Goal: Information Seeking & Learning: Learn about a topic

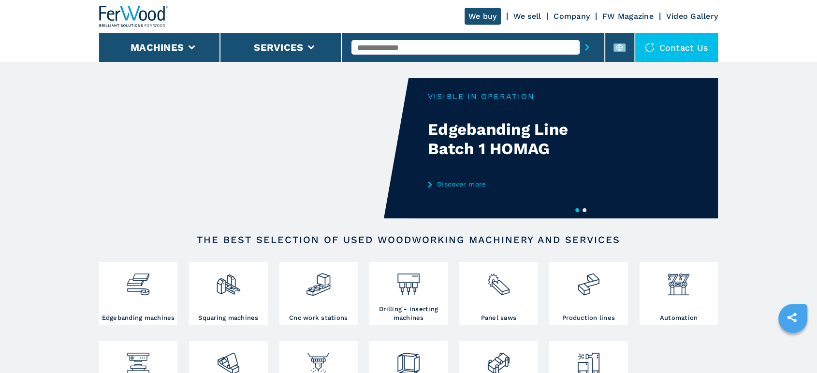
click at [372, 42] on input "text" at bounding box center [465, 47] width 228 height 15
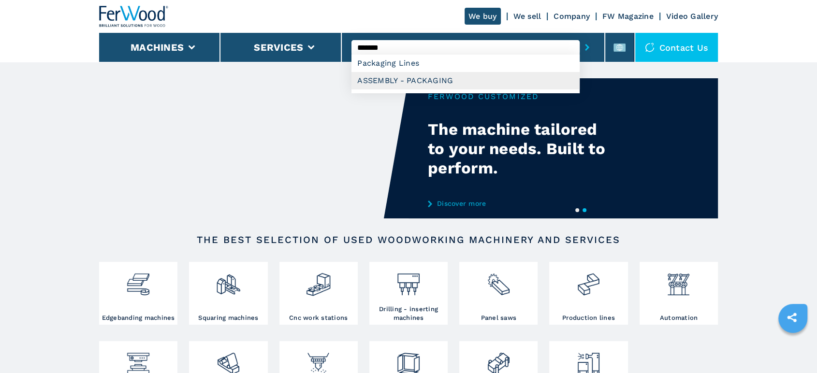
click at [381, 84] on div "ASSEMBLY - PACKAGING" at bounding box center [465, 80] width 228 height 17
type input "**********"
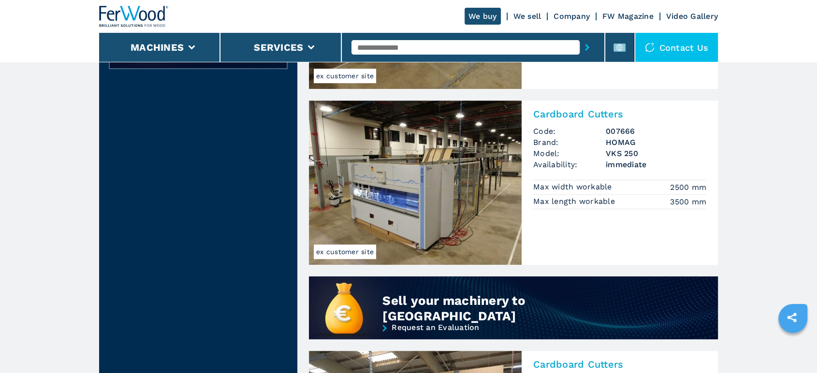
scroll to position [537, 0]
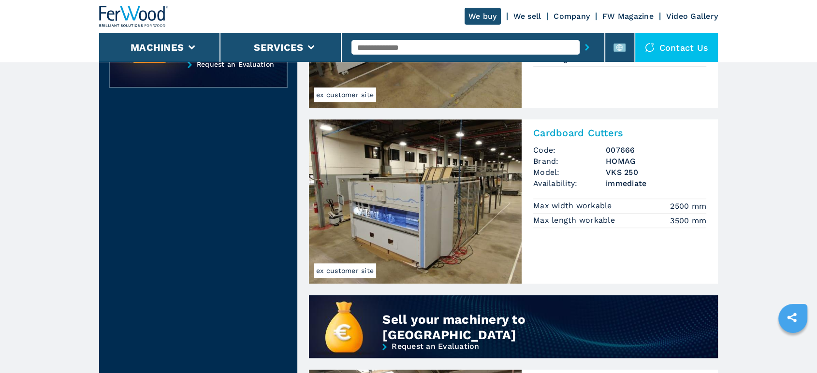
click at [444, 233] on img at bounding box center [415, 201] width 213 height 164
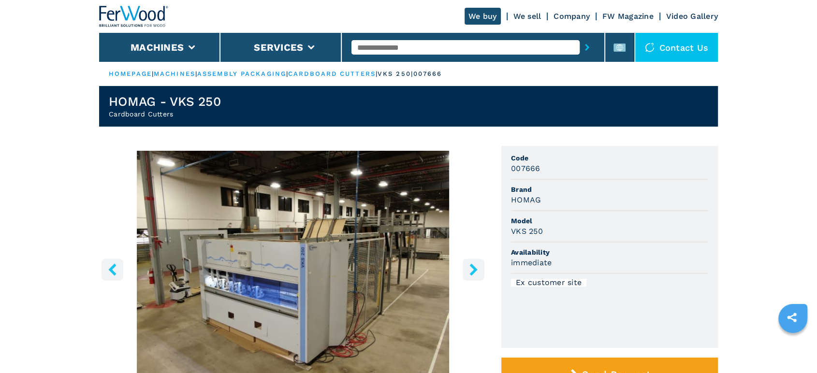
click at [487, 51] on input "text" at bounding box center [465, 47] width 228 height 15
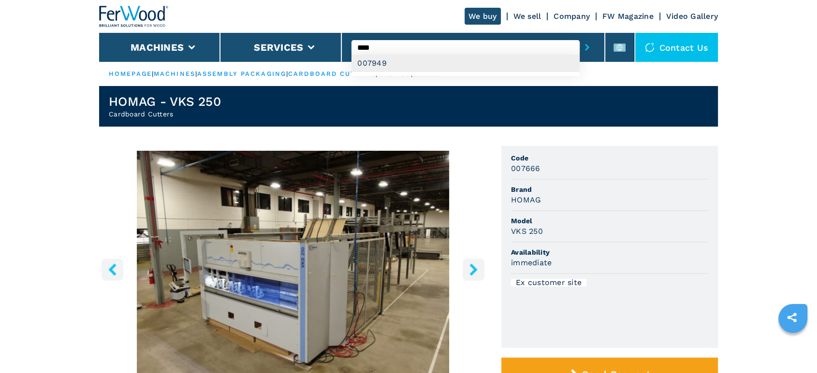
click at [393, 65] on div "007949" at bounding box center [465, 63] width 228 height 17
type input "******"
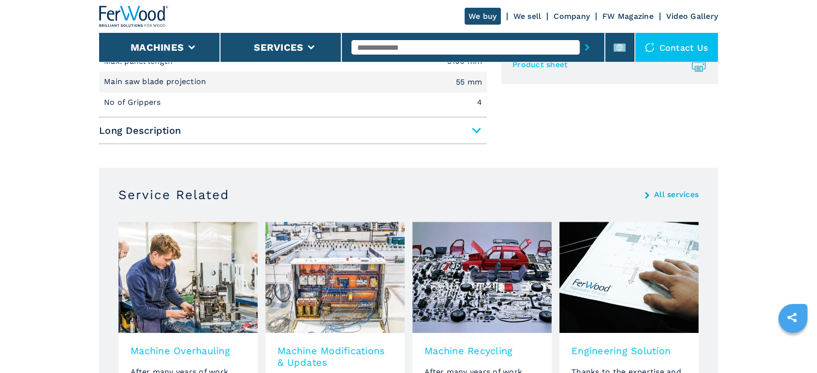
scroll to position [483, 0]
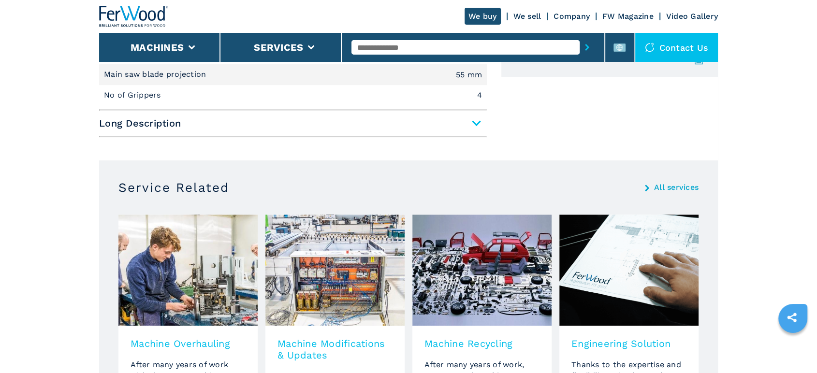
click at [479, 132] on span "Long Description" at bounding box center [293, 123] width 388 height 17
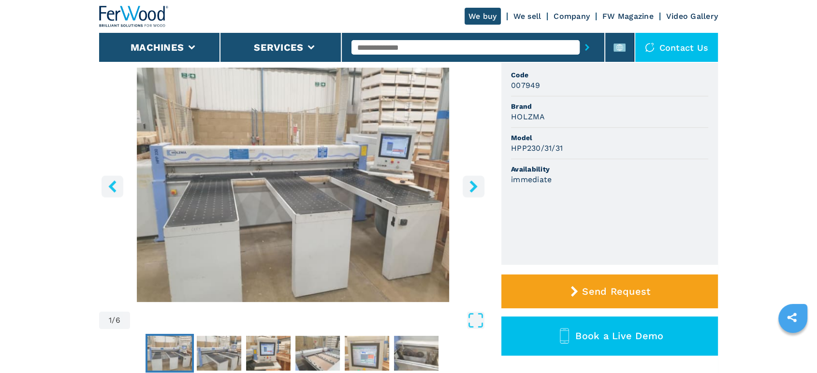
scroll to position [107, 0]
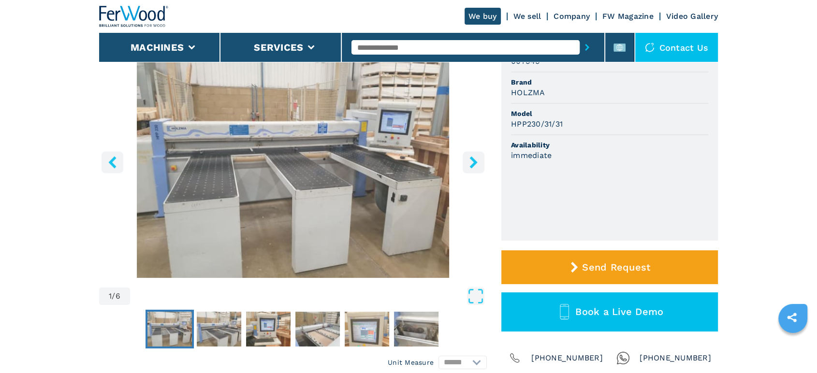
click at [468, 165] on icon "right-button" at bounding box center [474, 162] width 12 height 12
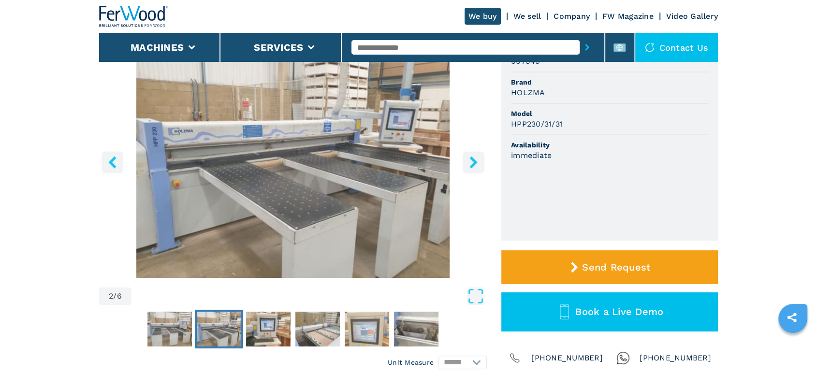
click at [468, 165] on icon "right-button" at bounding box center [474, 162] width 12 height 12
click at [475, 167] on icon "right-button" at bounding box center [474, 162] width 12 height 12
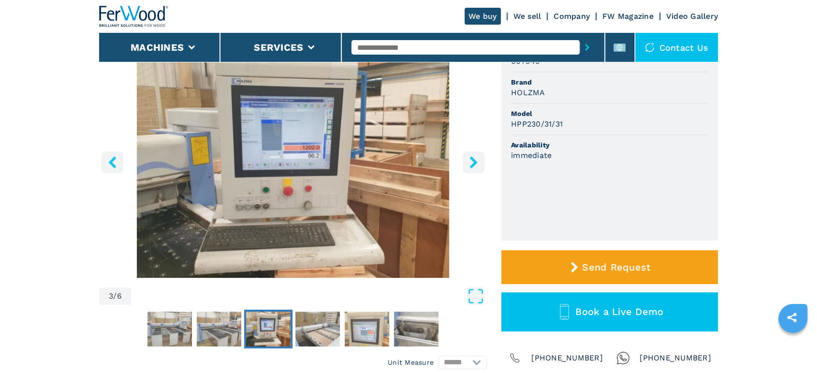
click at [480, 166] on button "right-button" at bounding box center [474, 162] width 22 height 22
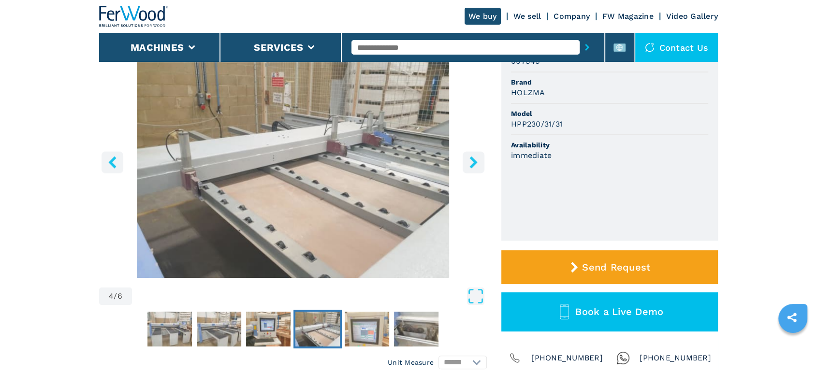
click at [480, 166] on button "right-button" at bounding box center [474, 162] width 22 height 22
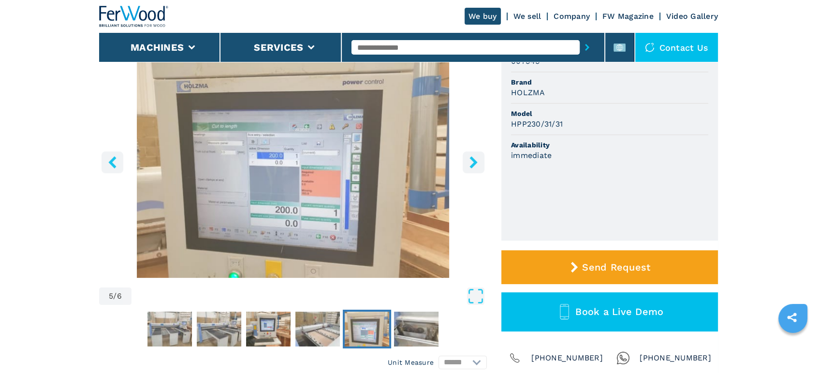
click at [482, 166] on button "right-button" at bounding box center [474, 162] width 22 height 22
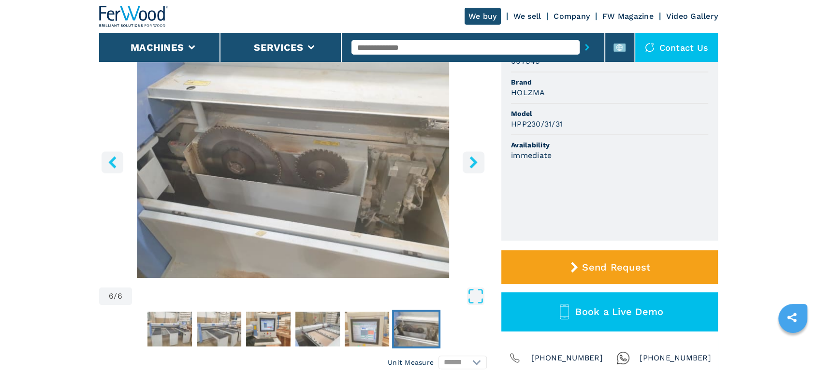
click at [483, 165] on button "right-button" at bounding box center [474, 162] width 22 height 22
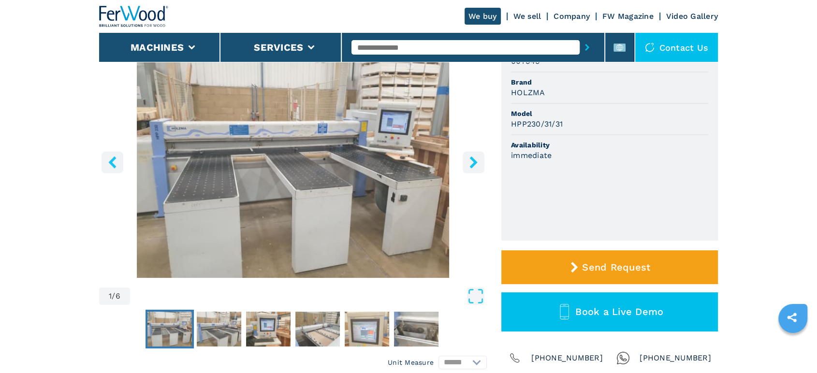
click at [484, 165] on button "right-button" at bounding box center [474, 162] width 22 height 22
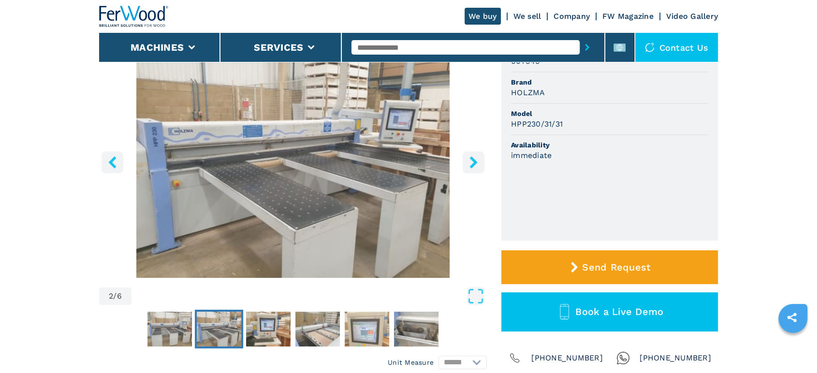
click at [484, 165] on img "Go to Slide 2" at bounding box center [293, 161] width 388 height 234
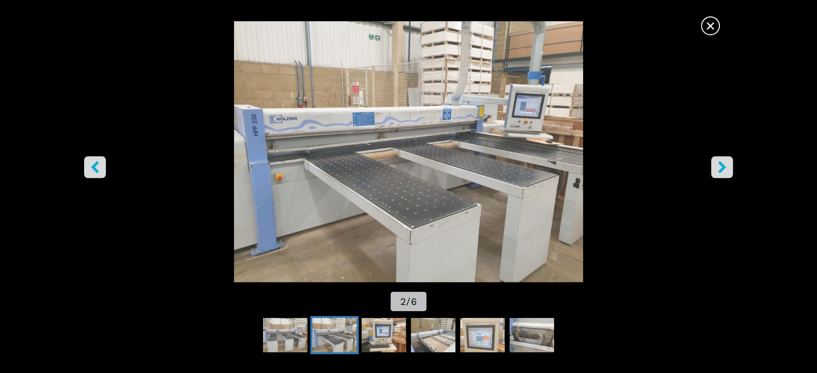
click at [712, 17] on span "×" at bounding box center [710, 23] width 17 height 17
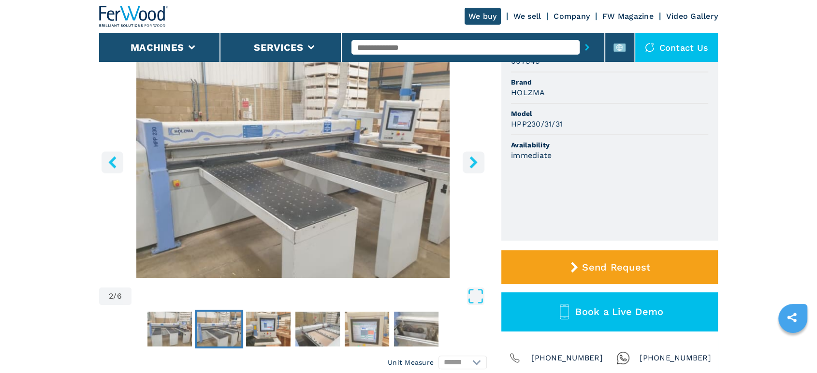
click at [438, 44] on input "text" at bounding box center [465, 47] width 228 height 15
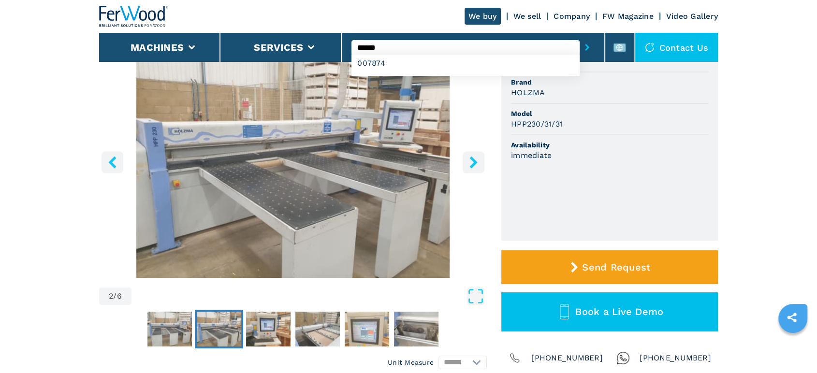
type input "******"
click at [580, 36] on button "submit-button" at bounding box center [587, 47] width 15 height 22
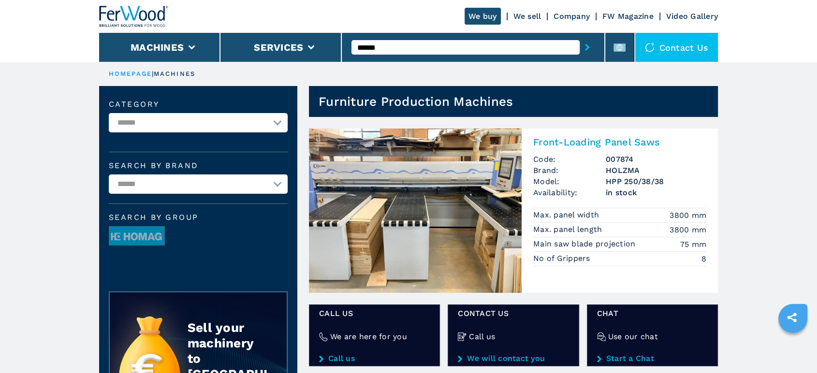
click at [465, 183] on img at bounding box center [415, 211] width 213 height 164
